Goal: Information Seeking & Learning: Learn about a topic

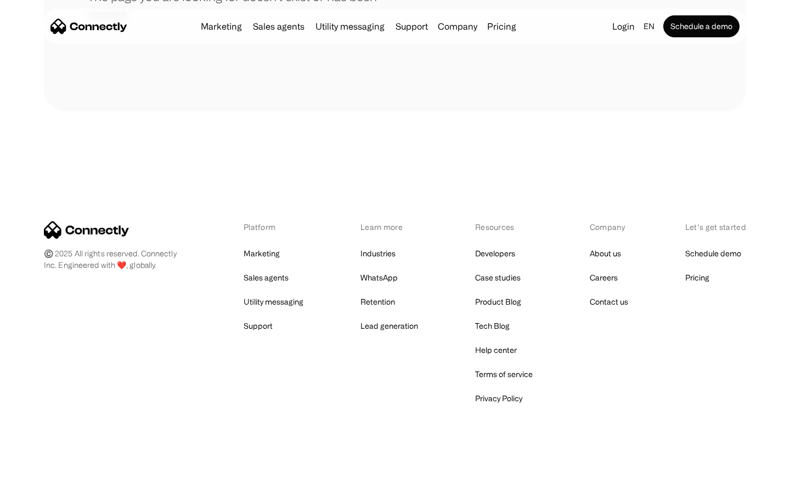
scroll to position [200, 0]
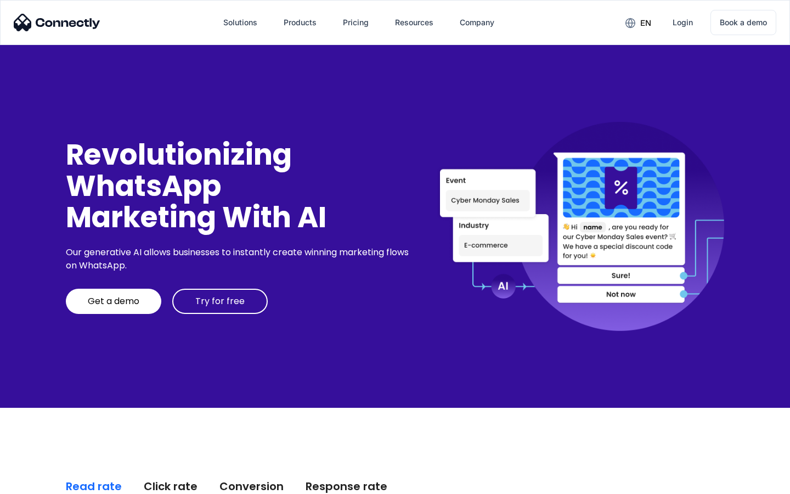
scroll to position [2794, 0]
